Goal: Task Accomplishment & Management: Manage account settings

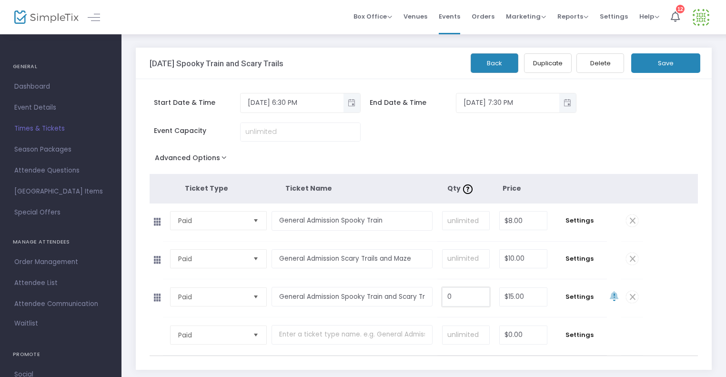
click at [454, 295] on input "0" at bounding box center [466, 297] width 47 height 18
type input "$15.00"
click at [665, 64] on button "Save" at bounding box center [665, 63] width 69 height 20
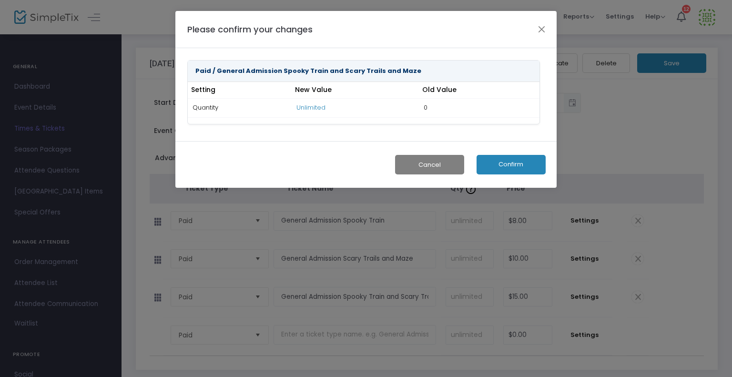
click at [507, 164] on button "Confirm" at bounding box center [510, 165] width 69 height 20
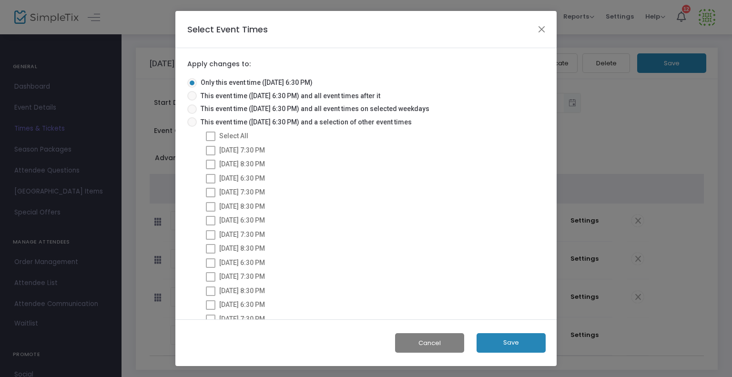
click at [194, 121] on span at bounding box center [192, 122] width 10 height 10
click at [192, 127] on input "This event time ([DATE] 6:30 PM) and a selection of other event times" at bounding box center [191, 127] width 0 height 0
radio input "true"
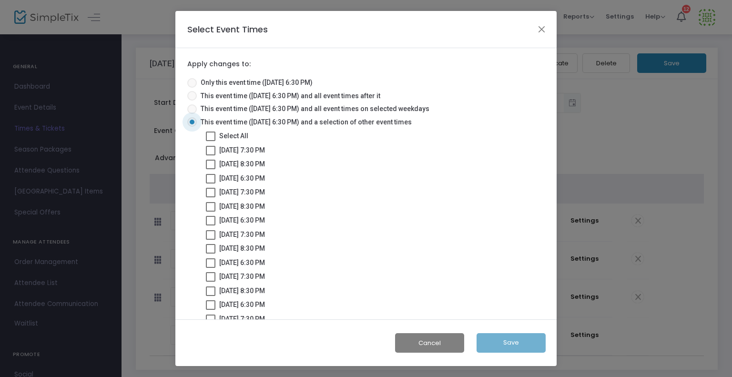
click at [212, 137] on span at bounding box center [211, 136] width 10 height 10
click at [211, 141] on input "Select All" at bounding box center [210, 141] width 0 height 0
checkbox input "true"
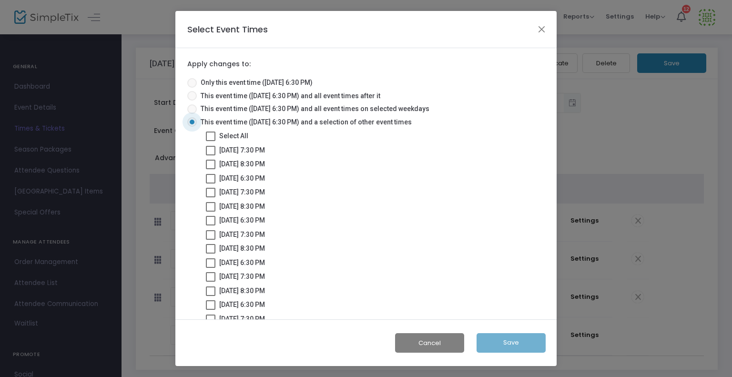
checkbox input "true"
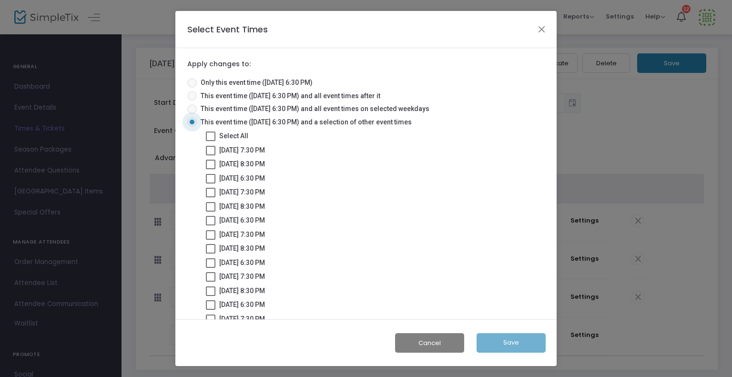
checkbox input "true"
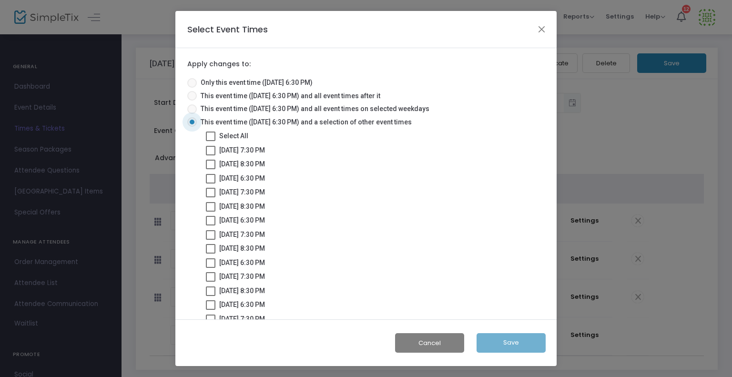
checkbox input "true"
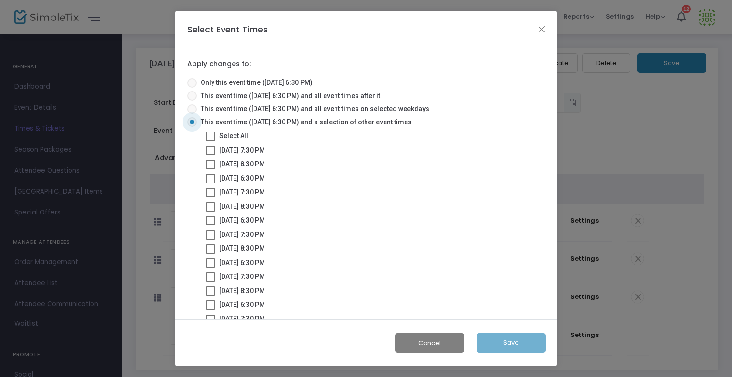
checkbox input "true"
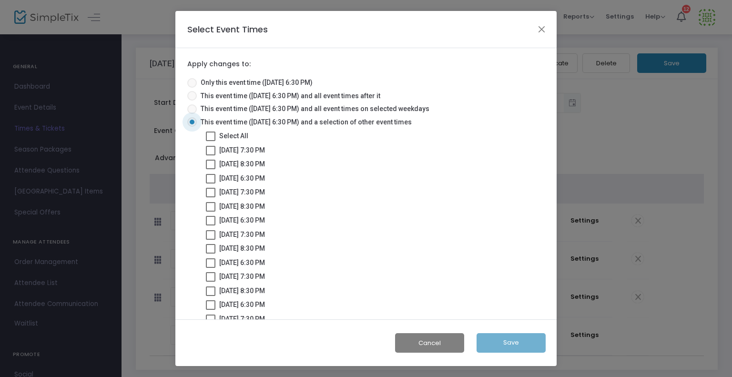
checkbox input "true"
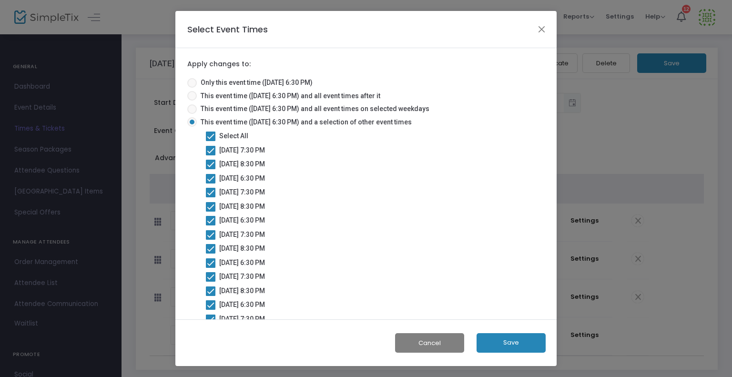
drag, startPoint x: 497, startPoint y: 329, endPoint x: 497, endPoint y: 335, distance: 5.7
click at [497, 332] on div "Cancel Save" at bounding box center [365, 342] width 381 height 47
click at [497, 345] on button "Save" at bounding box center [510, 343] width 69 height 20
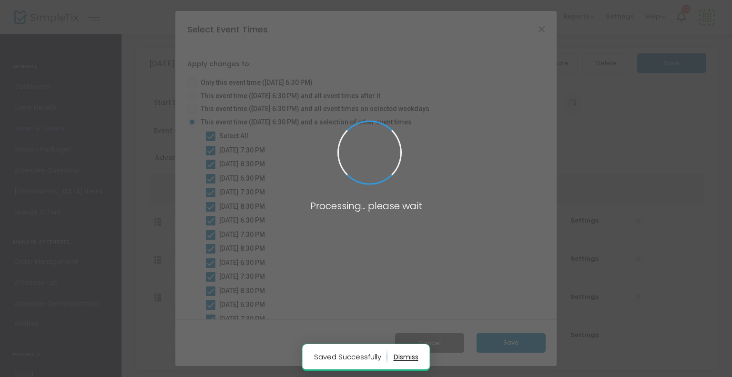
radio input "true"
checkbox input "false"
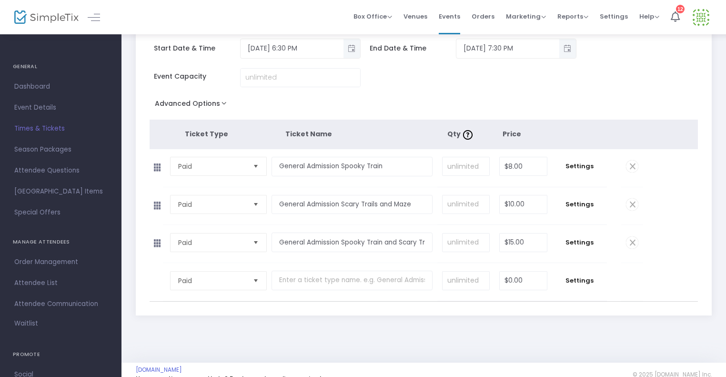
scroll to position [67, 0]
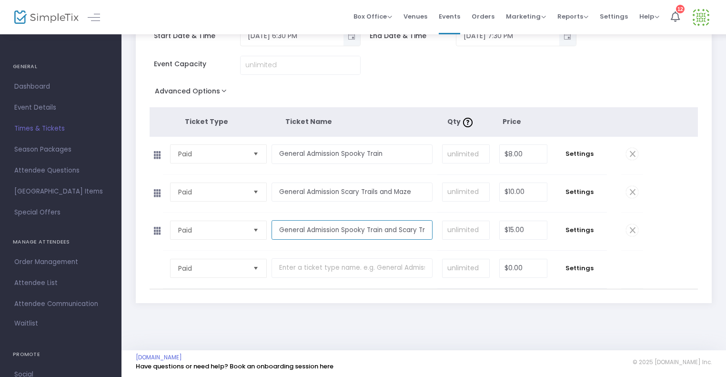
drag, startPoint x: 395, startPoint y: 228, endPoint x: 382, endPoint y: 227, distance: 12.9
click at [382, 227] on input "General Admission Spooky Train and Scary Trails and Maze" at bounding box center [352, 230] width 161 height 20
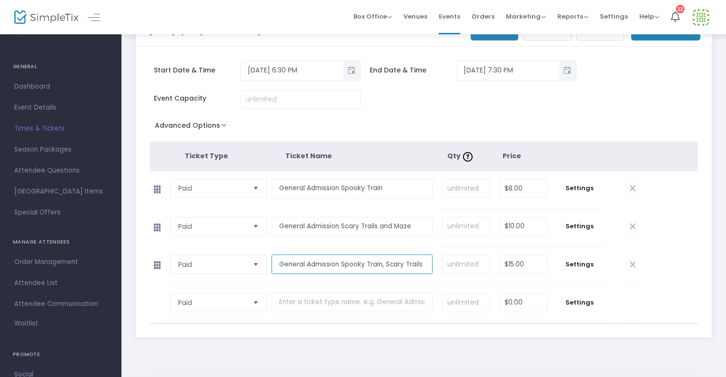
scroll to position [0, 0]
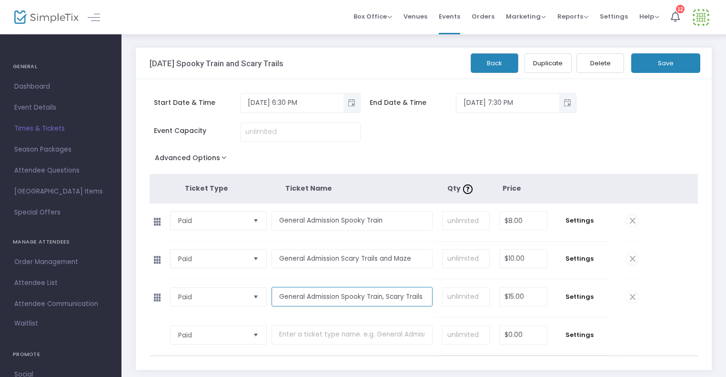
type input "General Admission Spooky Train, Scary Trails and Maze"
click at [666, 61] on button "Save" at bounding box center [665, 63] width 69 height 20
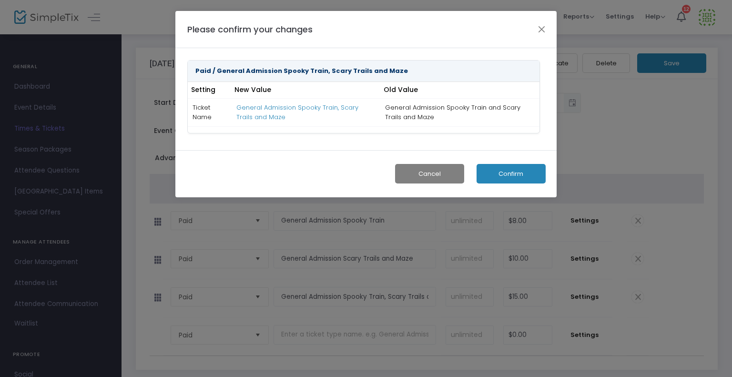
click at [495, 170] on button "Confirm" at bounding box center [510, 174] width 69 height 20
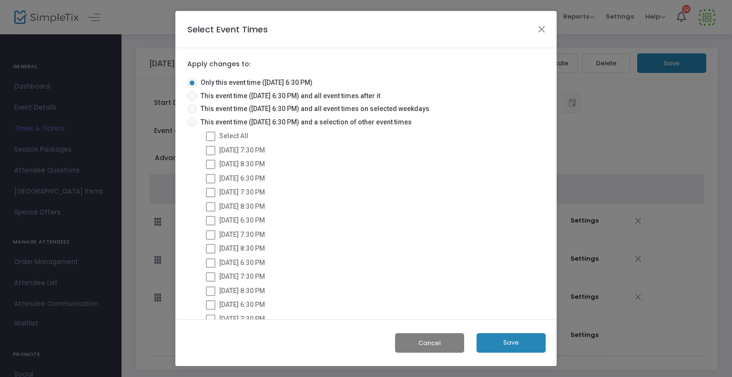
click at [192, 123] on span at bounding box center [192, 122] width 10 height 10
click at [192, 127] on input "This event time ([DATE] 6:30 PM) and a selection of other event times" at bounding box center [191, 127] width 0 height 0
radio input "true"
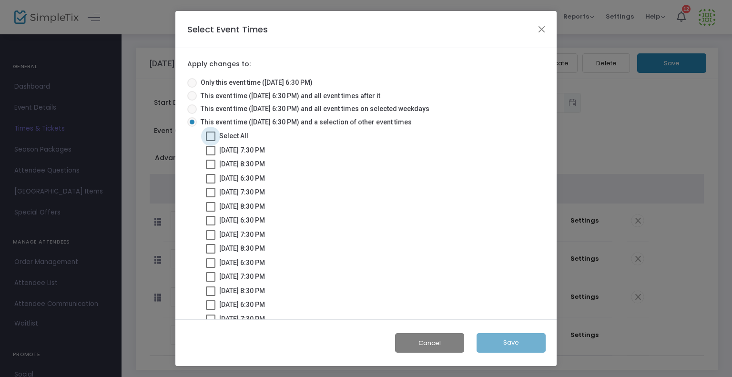
click at [210, 137] on span at bounding box center [211, 136] width 10 height 10
click at [210, 141] on input "Select All" at bounding box center [210, 141] width 0 height 0
checkbox input "true"
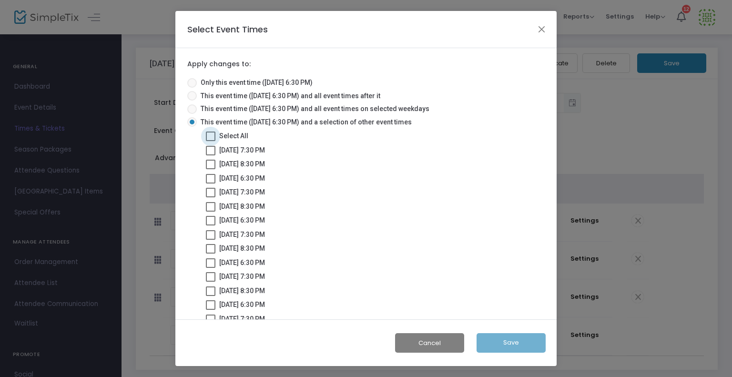
checkbox input "true"
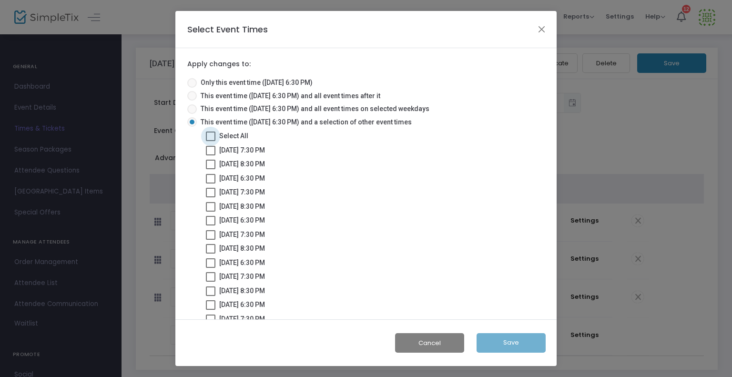
checkbox input "true"
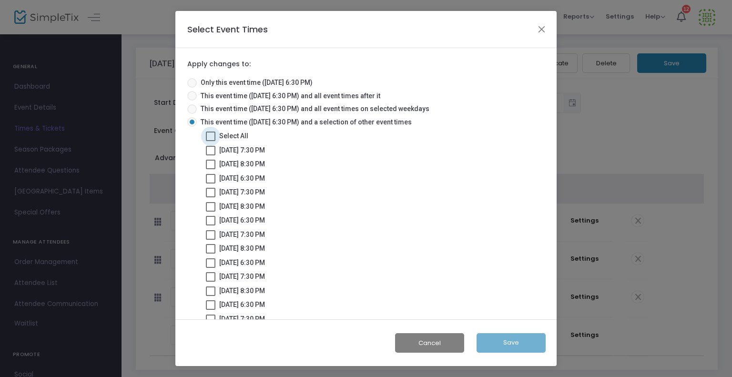
checkbox input "true"
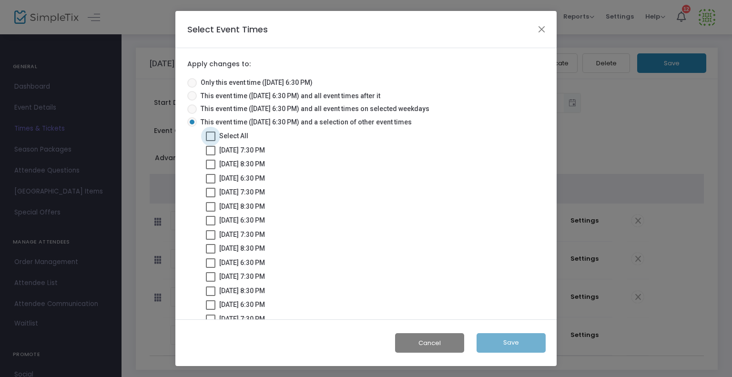
checkbox input "true"
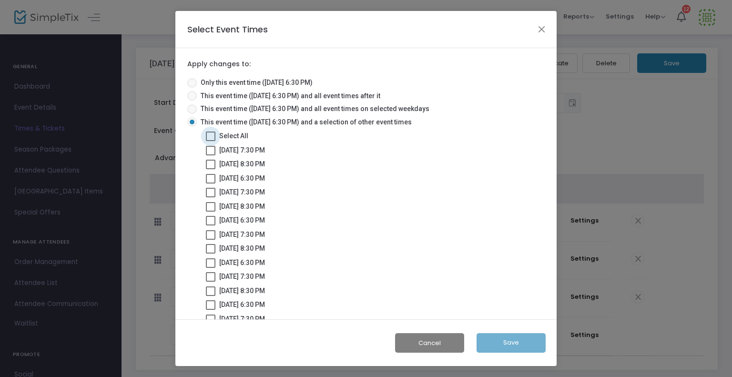
checkbox input "true"
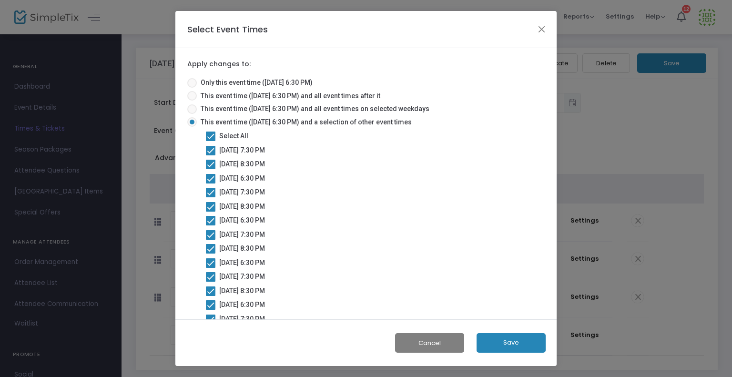
click at [507, 342] on button "Save" at bounding box center [510, 343] width 69 height 20
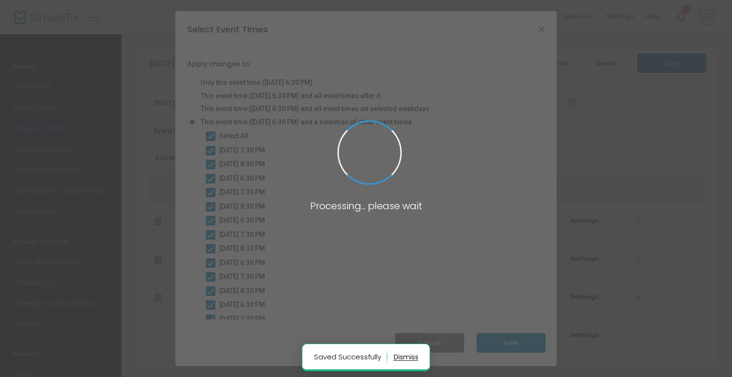
radio input "true"
checkbox input "false"
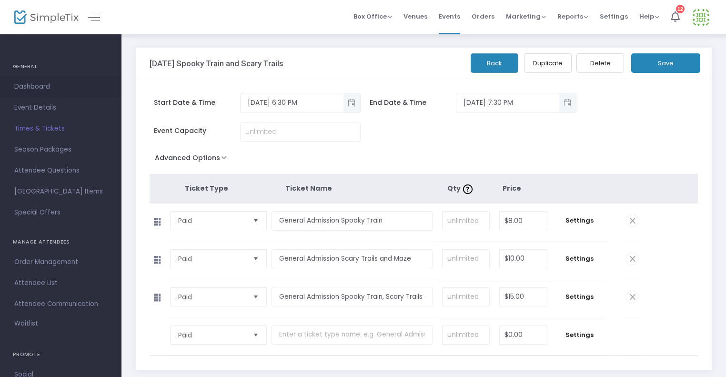
click at [30, 89] on span "Dashboard" at bounding box center [60, 86] width 93 height 12
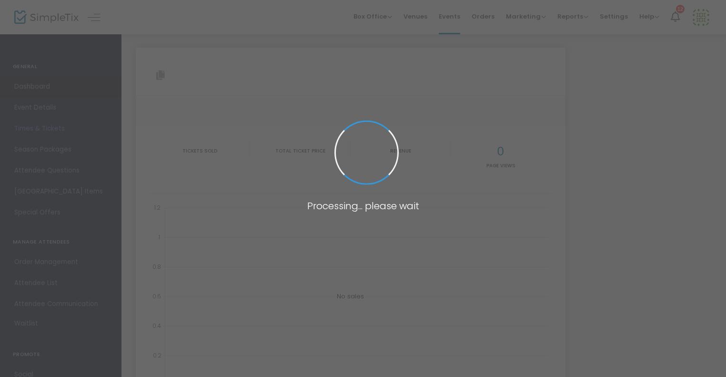
type input "[URL][DOMAIN_NAME][DATE]"
